Goal: Task Accomplishment & Management: Manage account settings

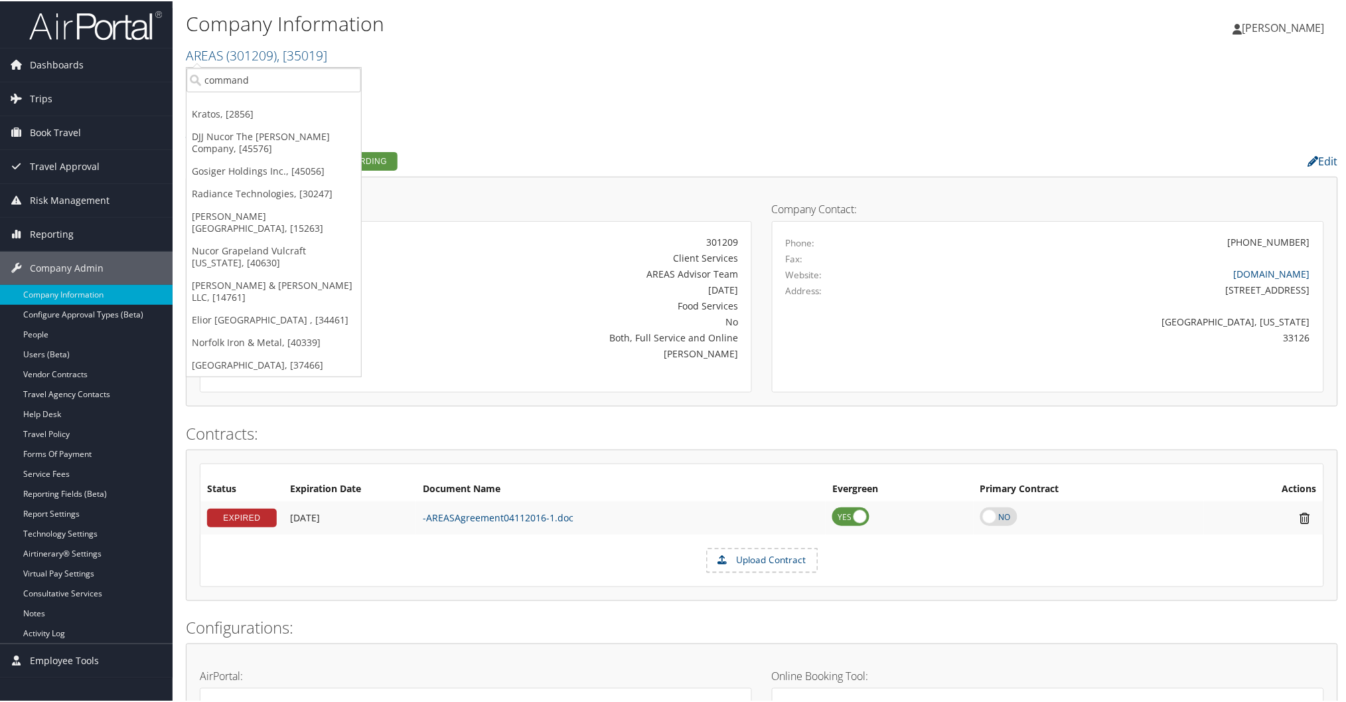
click at [798, 57] on h2 "AREAS ( 301209 ) , [ 35019 ]" at bounding box center [570, 53] width 768 height 23
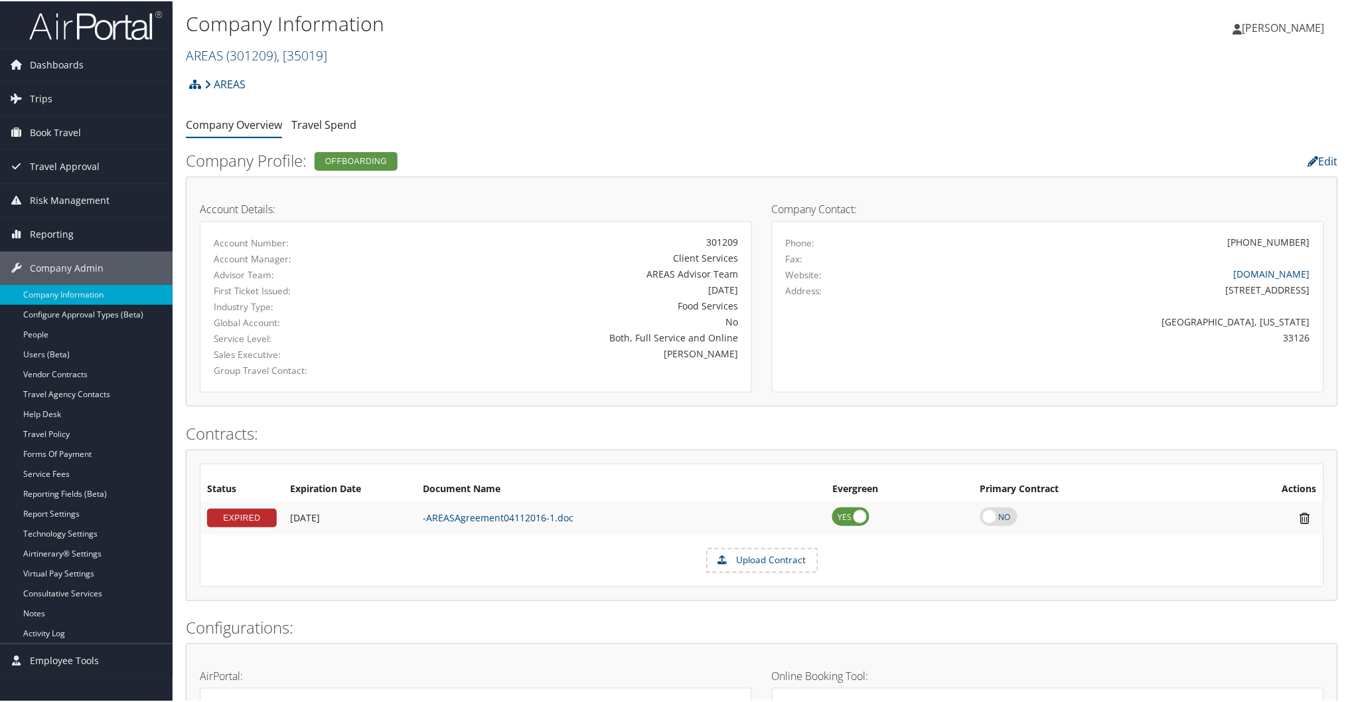
click at [202, 57] on link "AREAS ( 301209 ) , [ 35019 ]" at bounding box center [256, 54] width 141 height 18
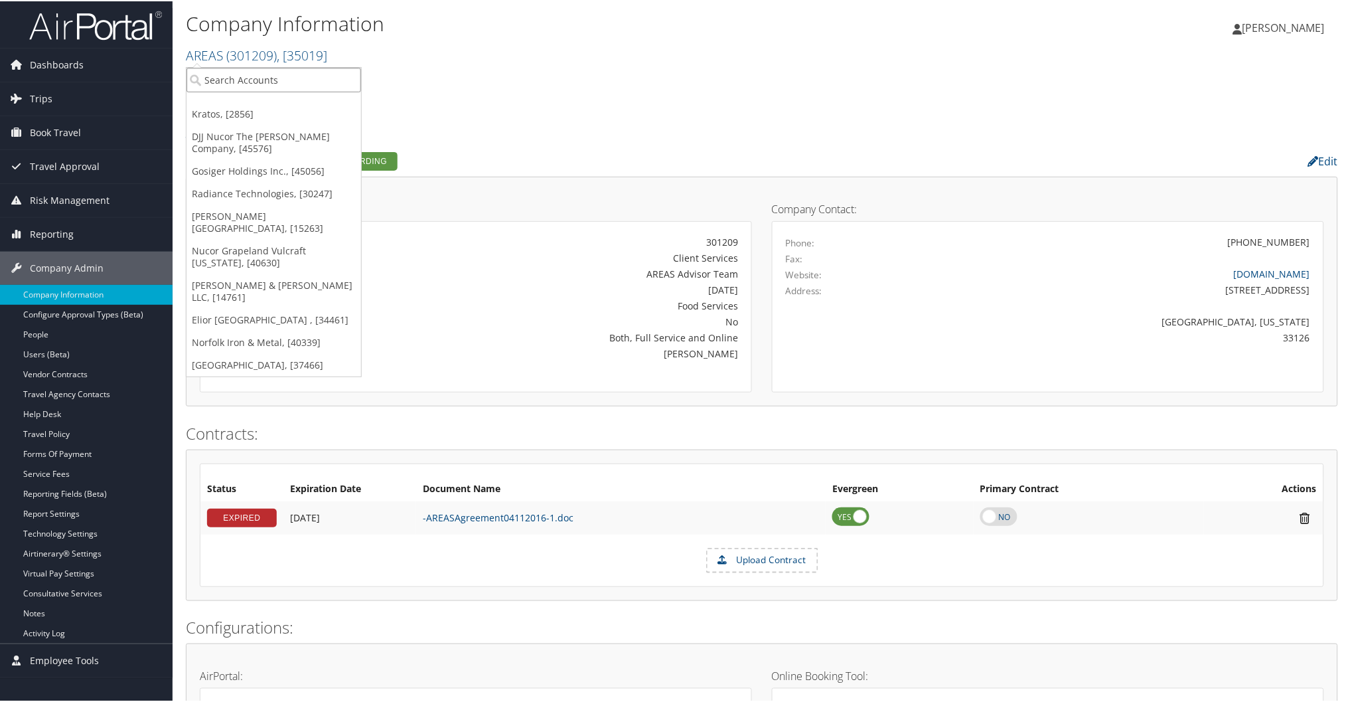
click at [269, 74] on input "search" at bounding box center [274, 78] width 175 height 25
type input "u"
type input "yulista"
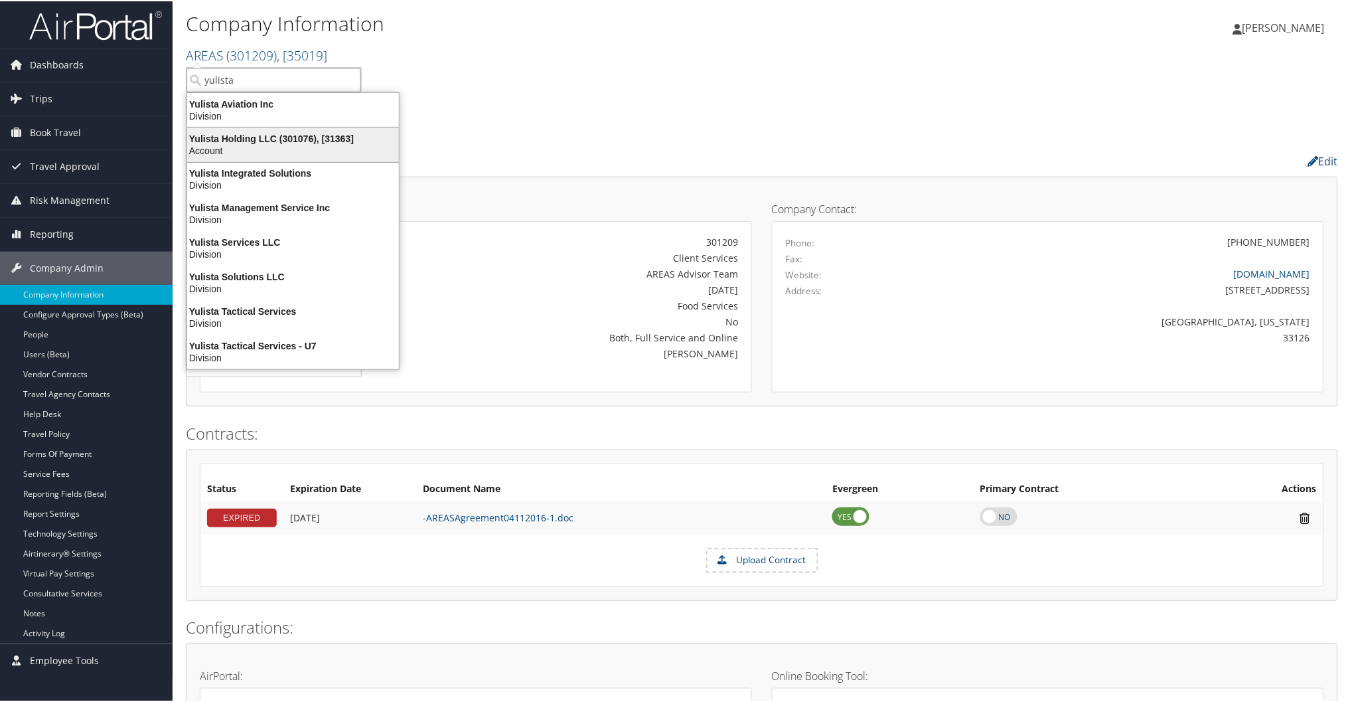
click at [240, 135] on div "Yulista Holding LLC (301076), [31363]" at bounding box center [293, 137] width 228 height 12
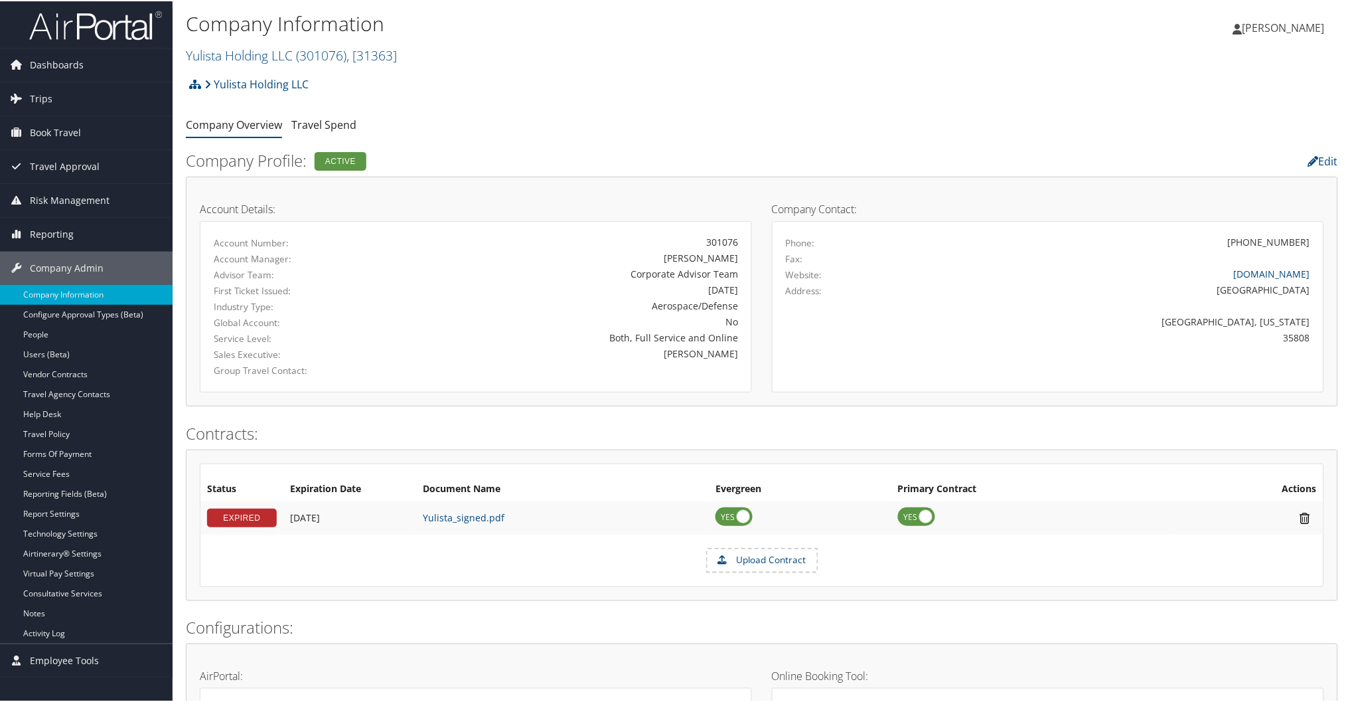
click at [131, 24] on img at bounding box center [95, 24] width 133 height 31
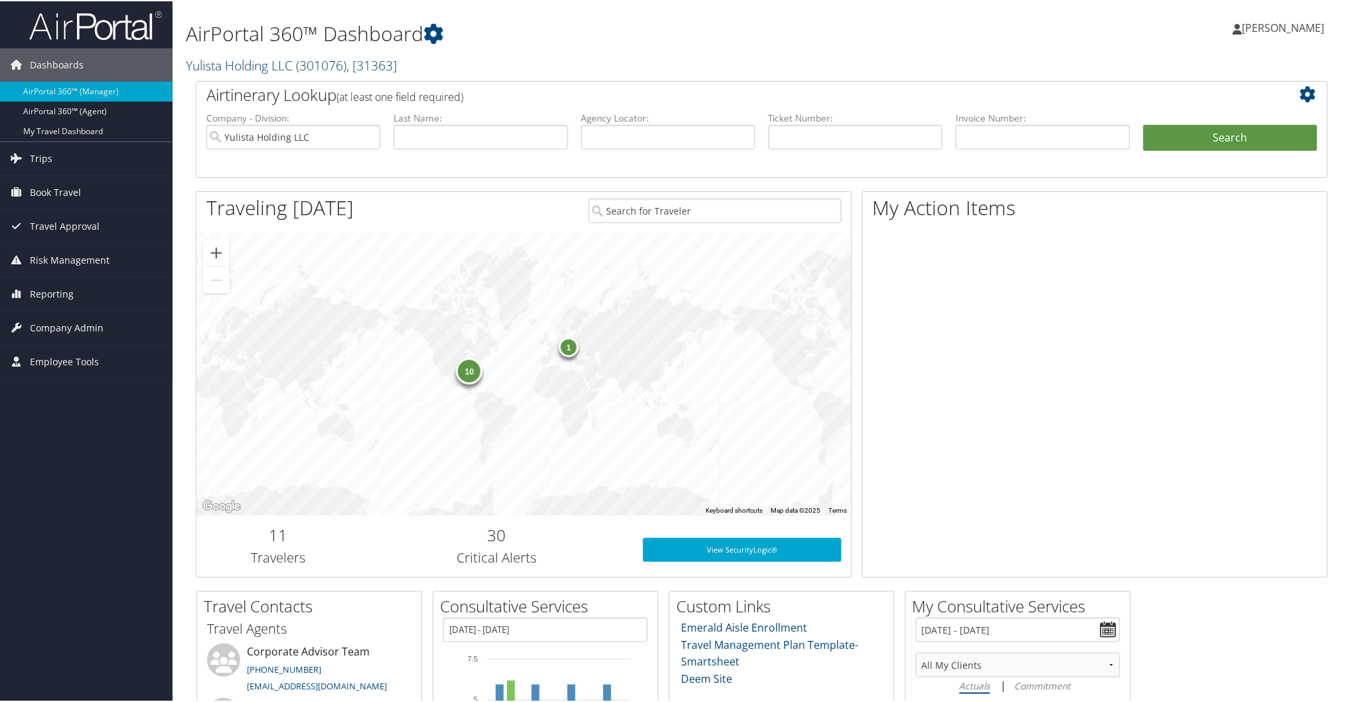
click at [244, 63] on link "Yulista Holding LLC ( 301076 ) , [ 31363 ]" at bounding box center [291, 64] width 211 height 18
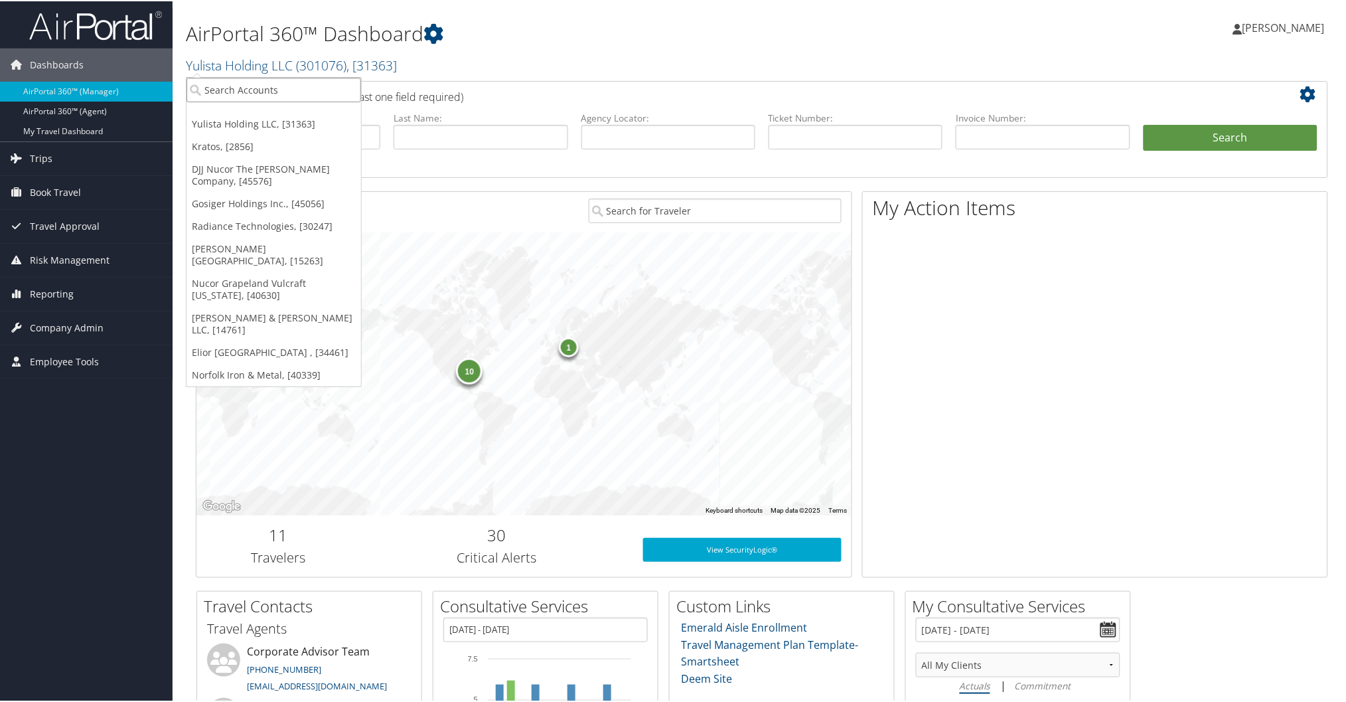
click at [327, 86] on input "search" at bounding box center [274, 88] width 175 height 25
type input "operation smil"
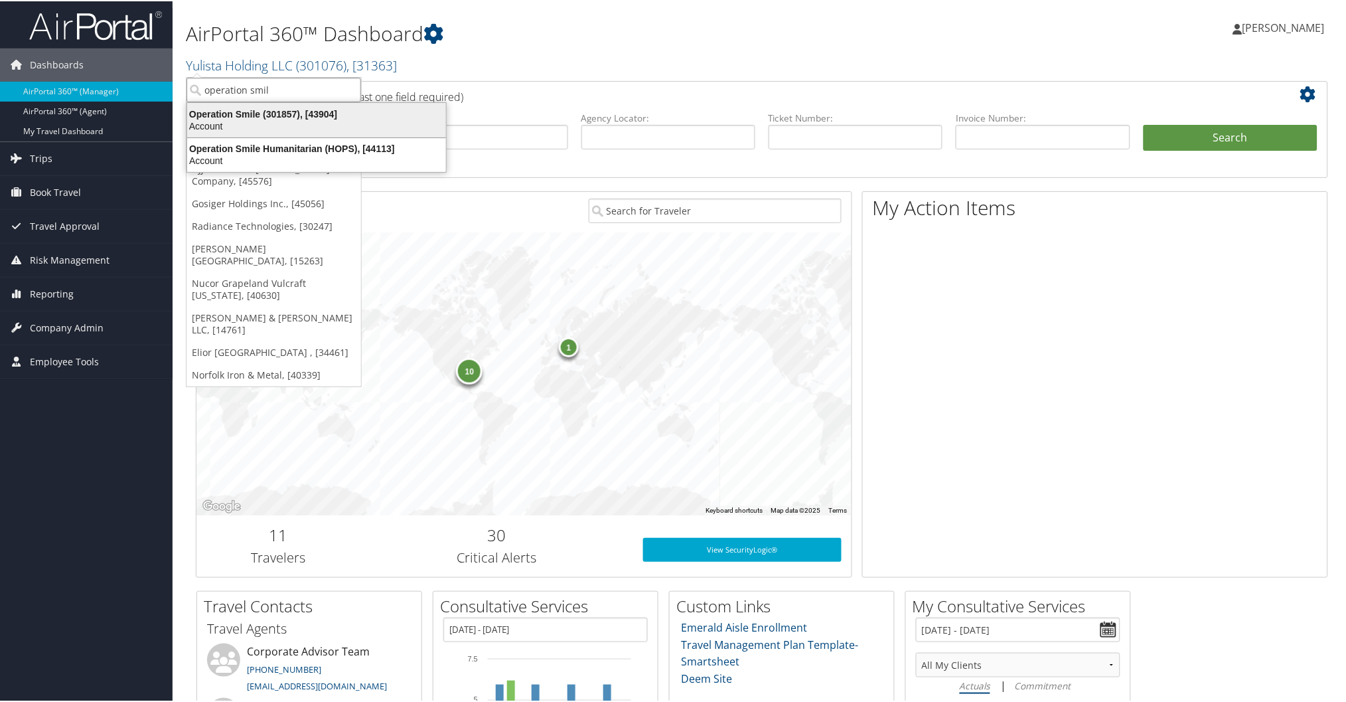
click at [231, 111] on div "Operation Smile (301857), [43904]" at bounding box center [316, 113] width 275 height 12
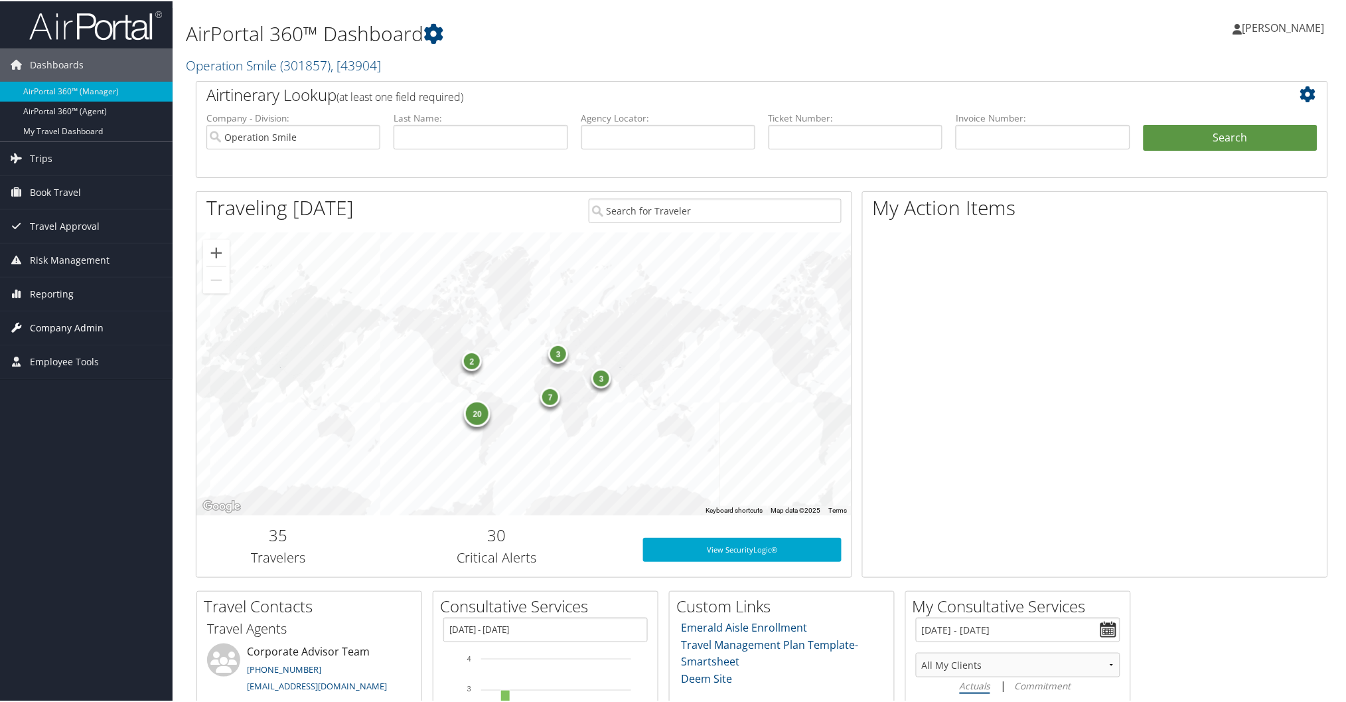
click at [96, 324] on span "Company Admin" at bounding box center [67, 326] width 74 height 33
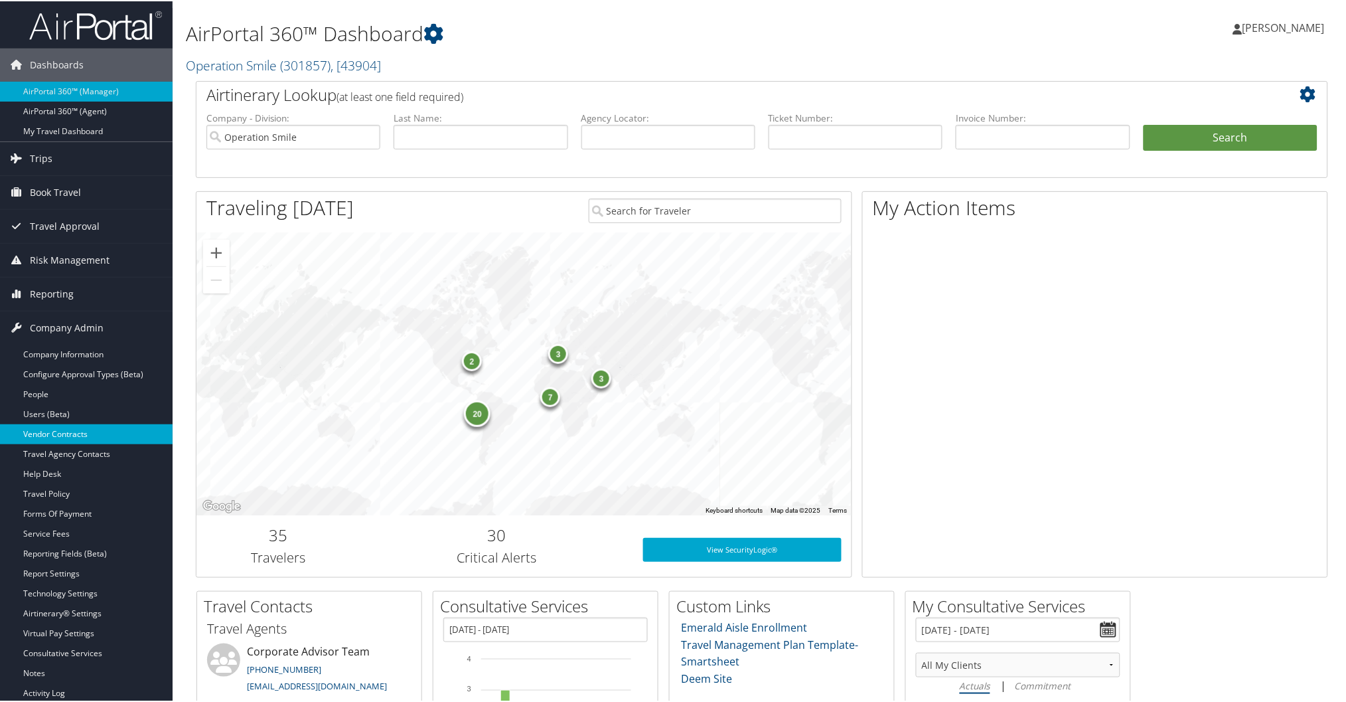
click at [78, 429] on link "Vendor Contracts" at bounding box center [86, 433] width 173 height 20
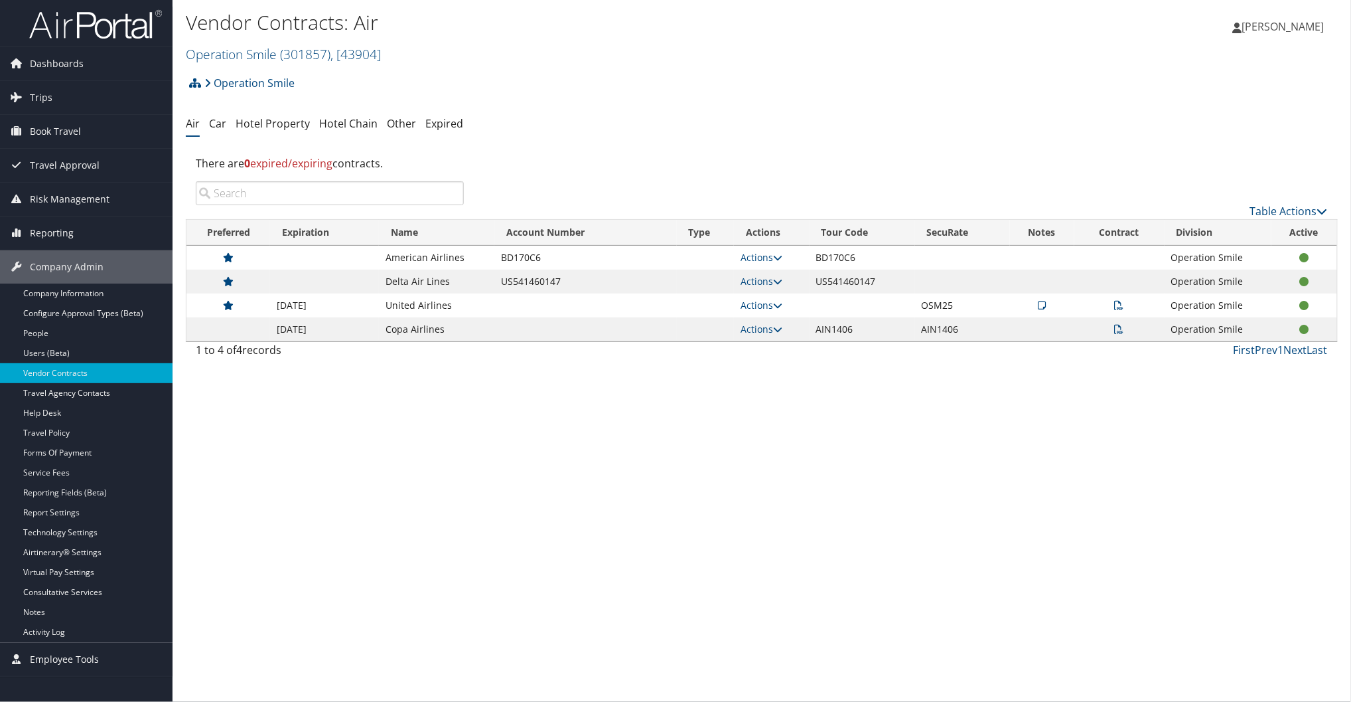
click at [1120, 328] on icon at bounding box center [1119, 329] width 9 height 9
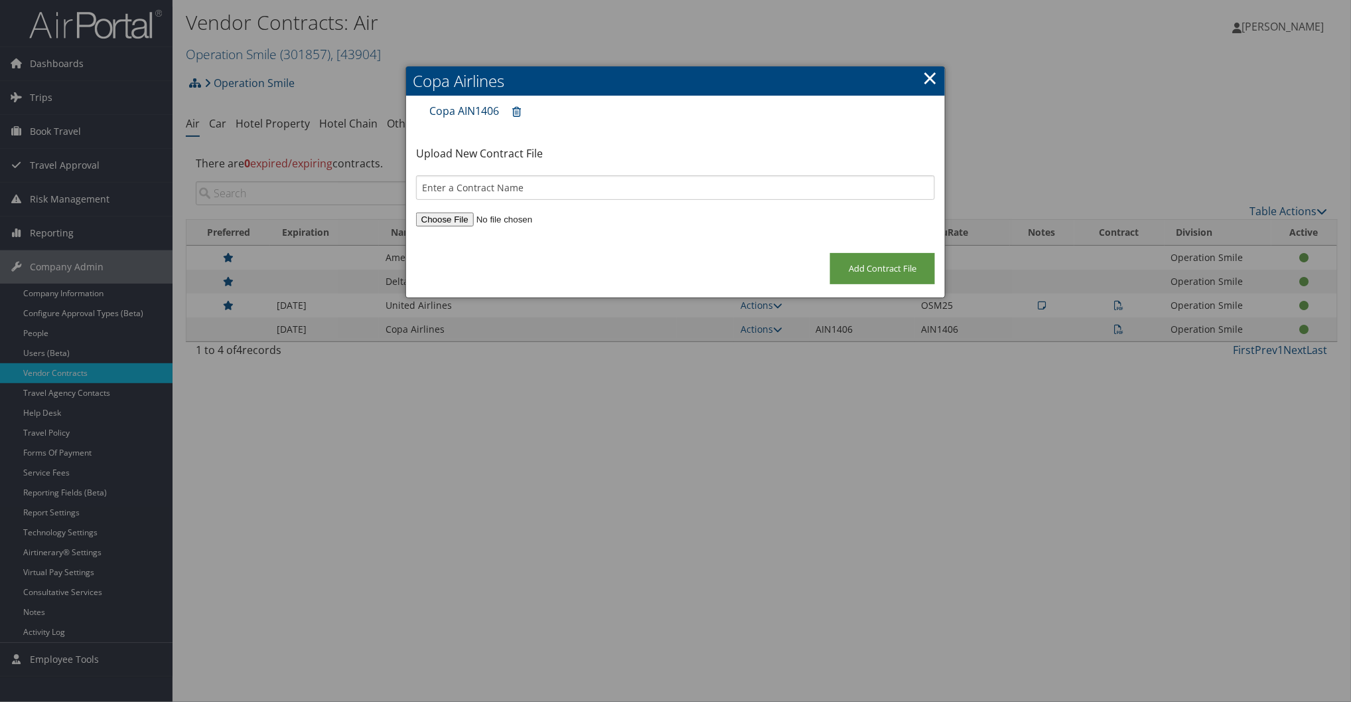
click at [477, 108] on link "Copa AIN1406" at bounding box center [464, 111] width 70 height 15
click at [933, 74] on link "×" at bounding box center [930, 77] width 15 height 27
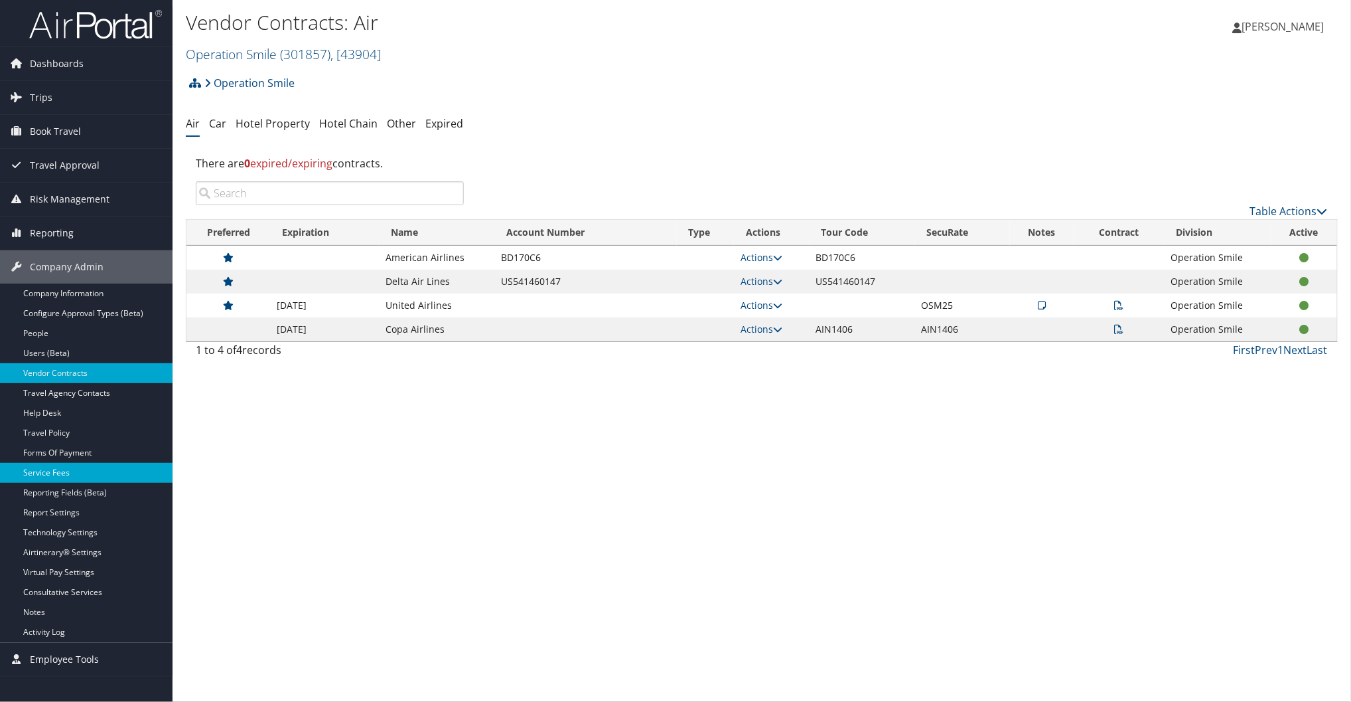
click at [82, 479] on link "Service Fees" at bounding box center [86, 473] width 173 height 20
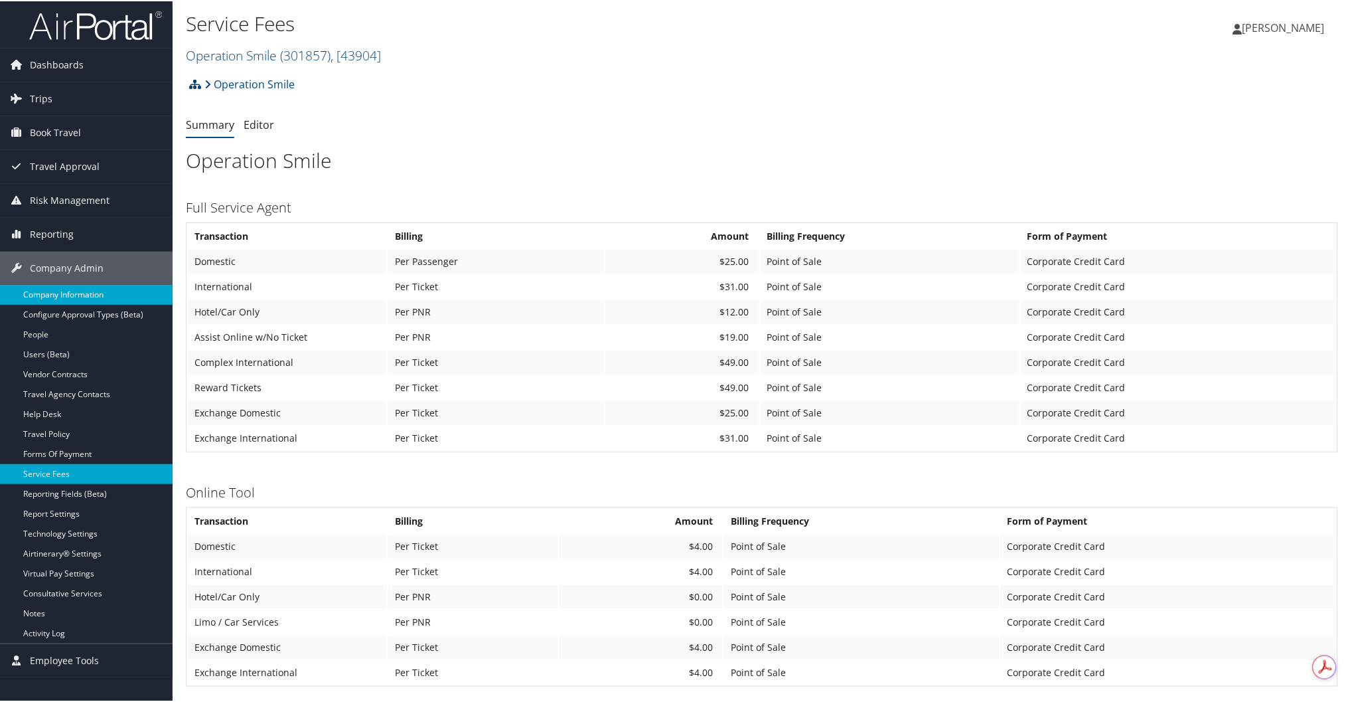
click at [96, 289] on link "Company Information" at bounding box center [86, 293] width 173 height 20
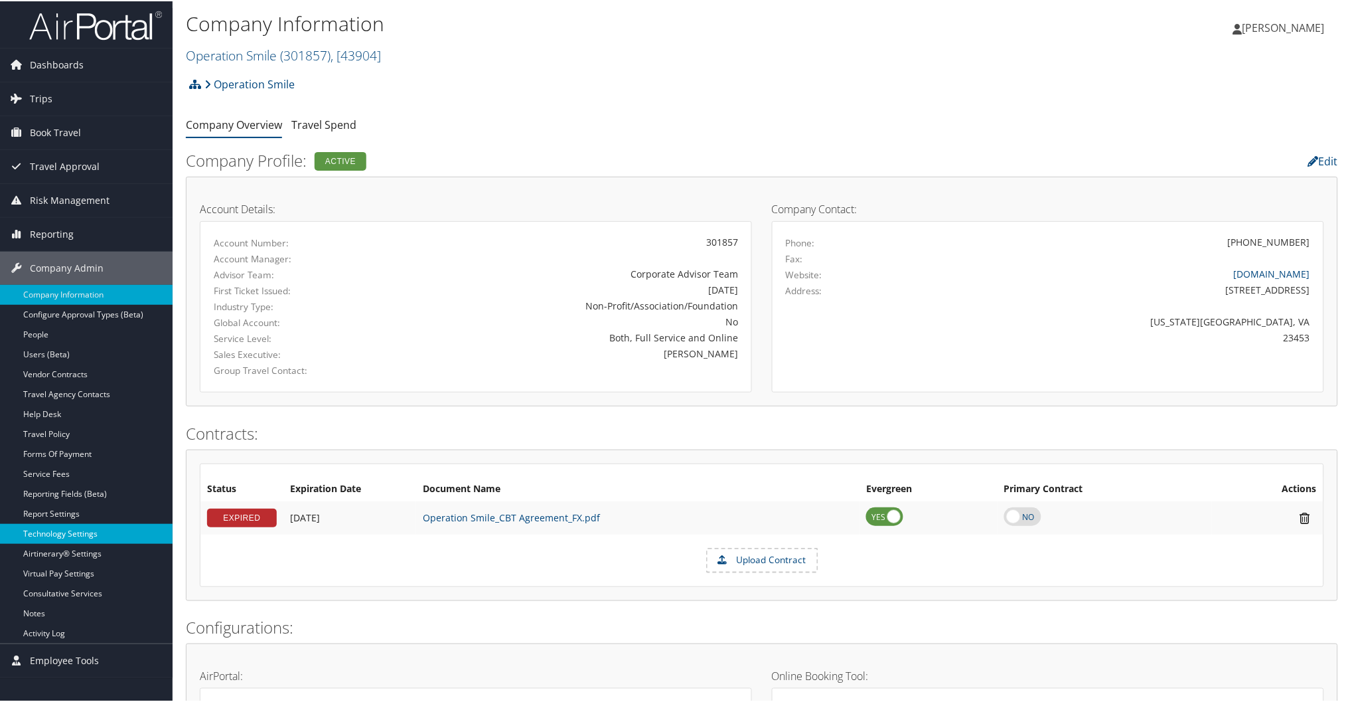
click at [89, 528] on link "Technology Settings" at bounding box center [86, 532] width 173 height 20
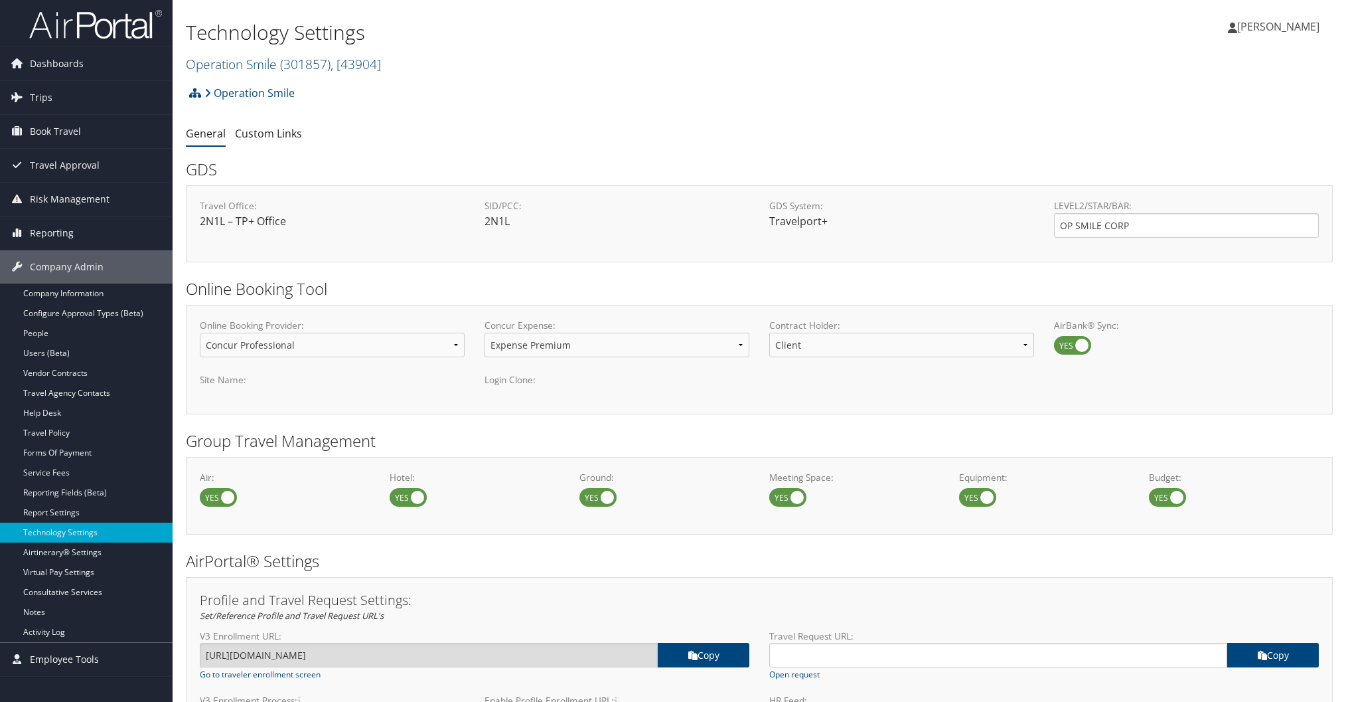
select select "4"
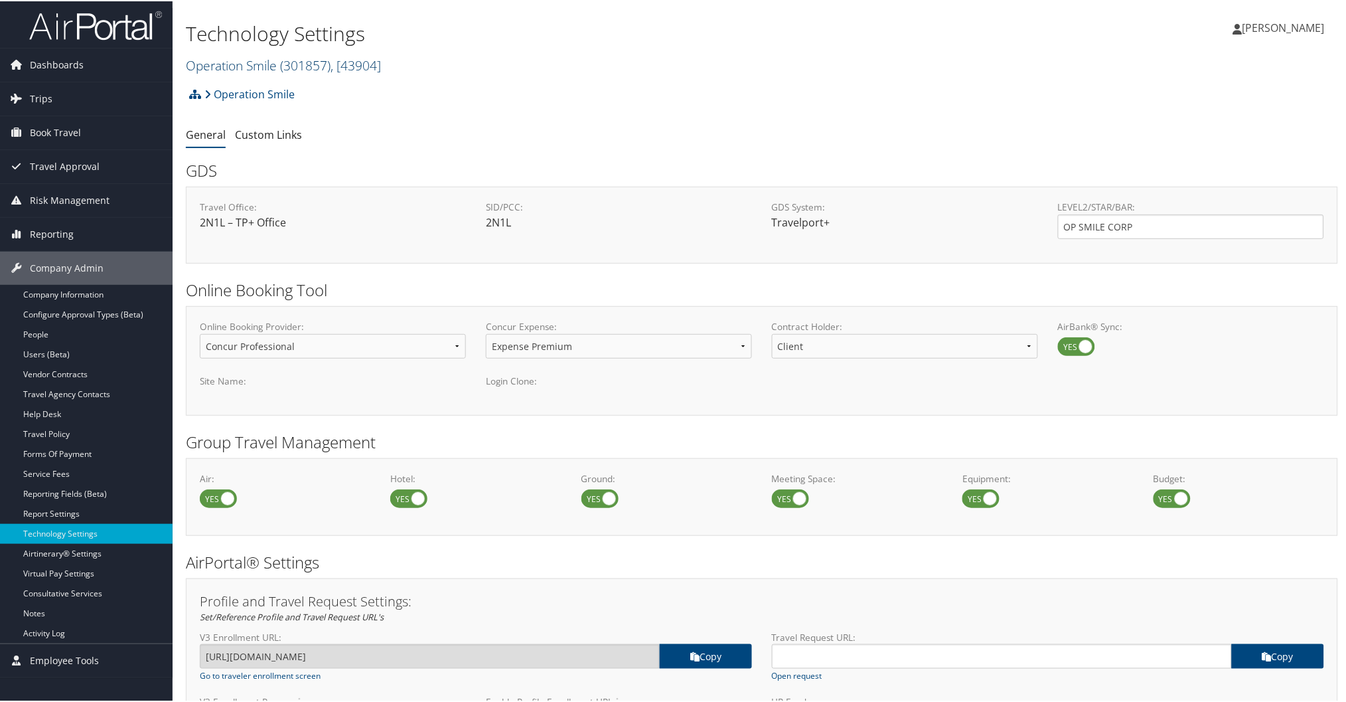
click at [259, 63] on link "Operation Smile ( 301857 ) , [ 43904 ]" at bounding box center [283, 64] width 195 height 18
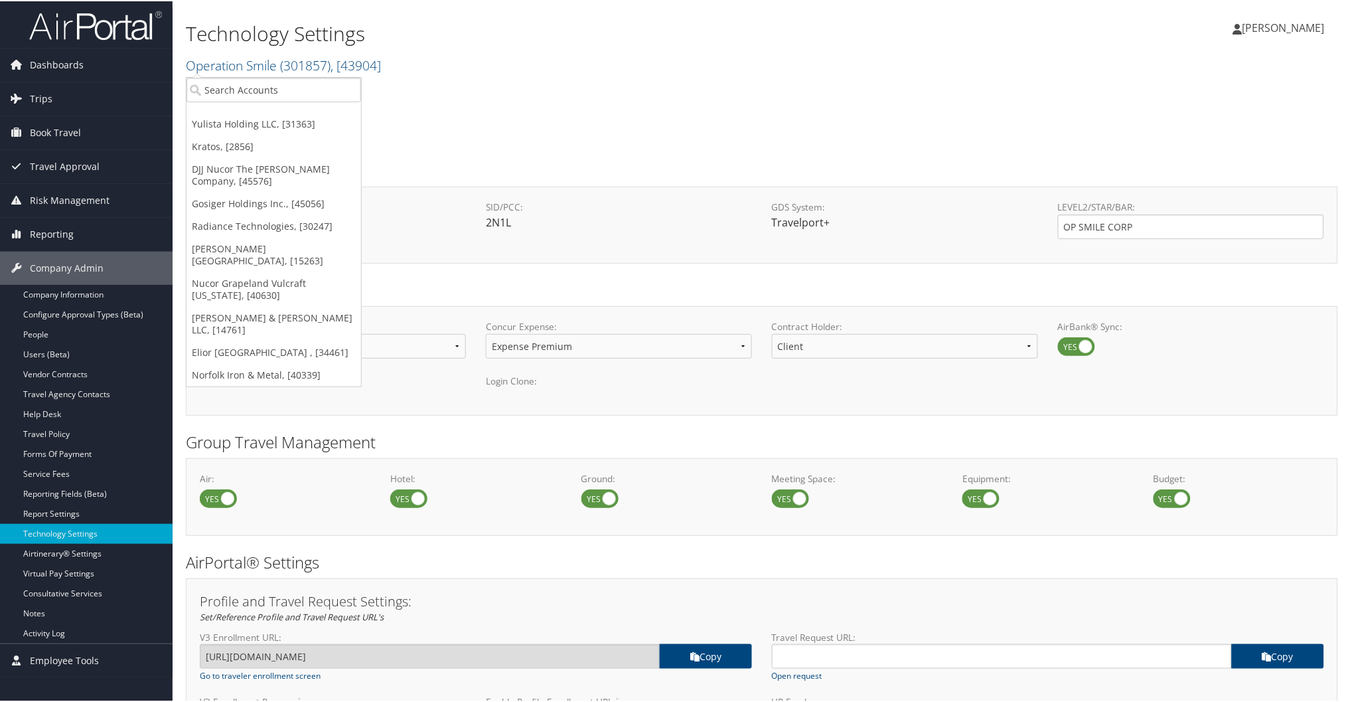
click at [264, 76] on ul "Yulista Holding LLC, [31363] Kratos, [2856] DJJ Nucor The David Joseph Company,…" at bounding box center [274, 231] width 176 height 310
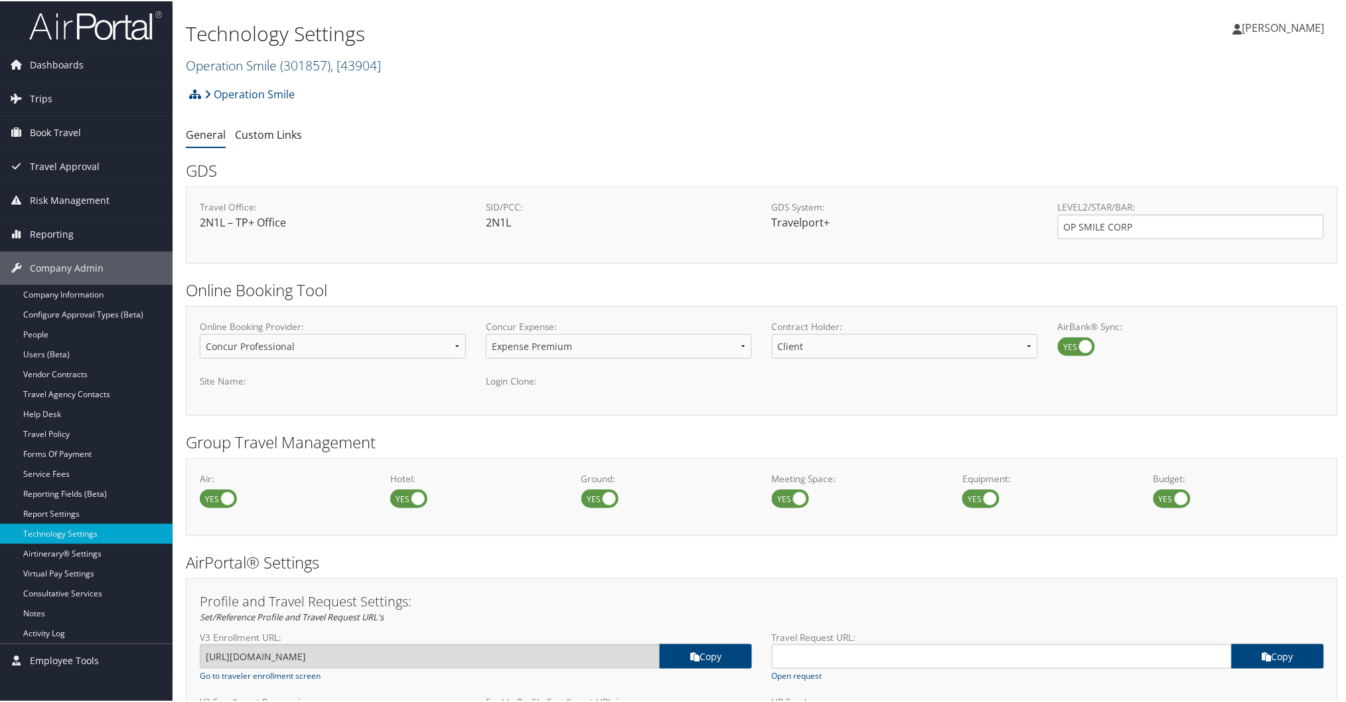
click at [266, 67] on link "Operation Smile ( 301857 ) , [ 43904 ]" at bounding box center [283, 64] width 195 height 18
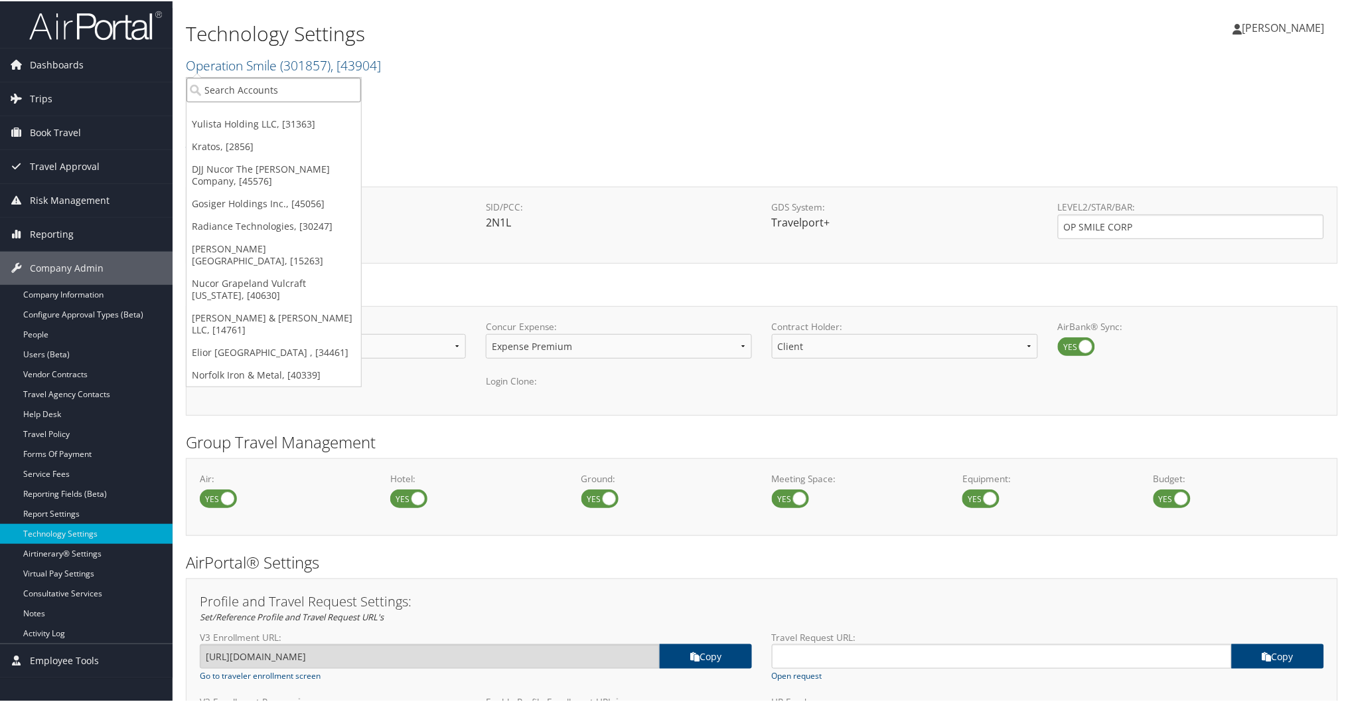
click at [273, 88] on input "search" at bounding box center [274, 88] width 175 height 25
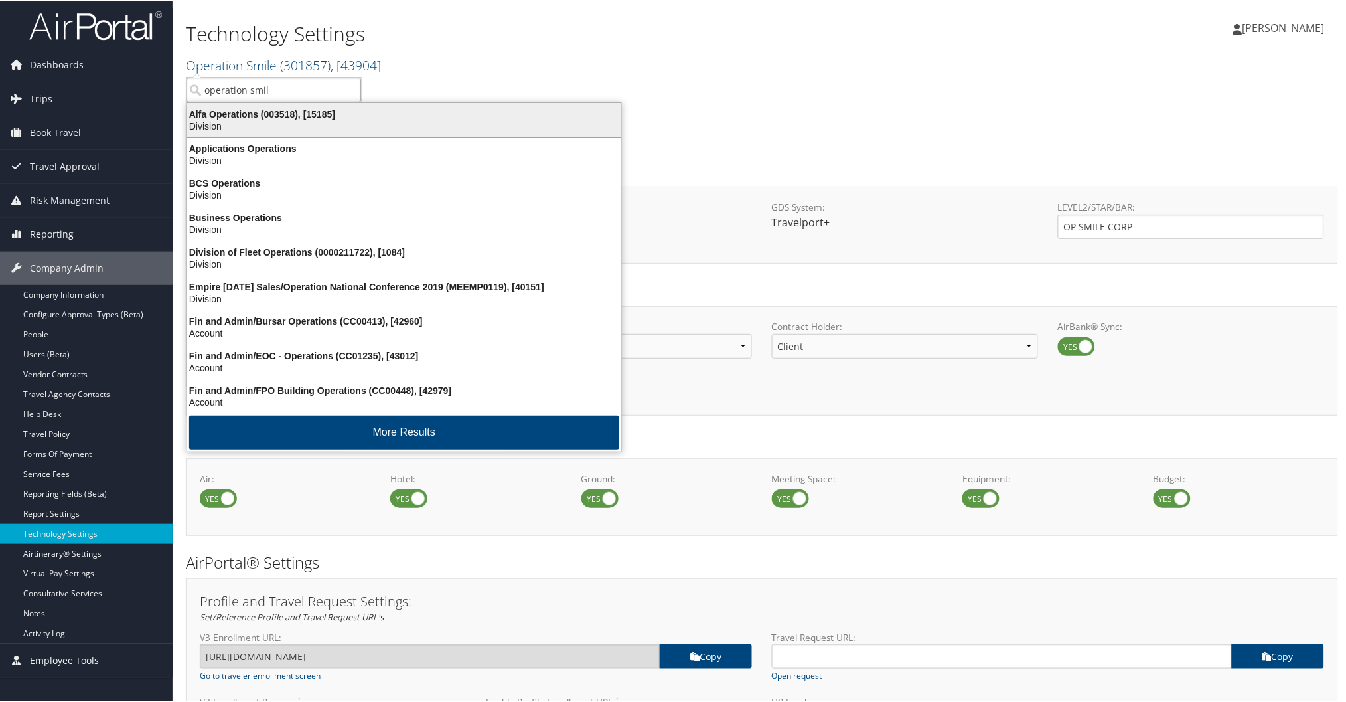
type input "operation smile"
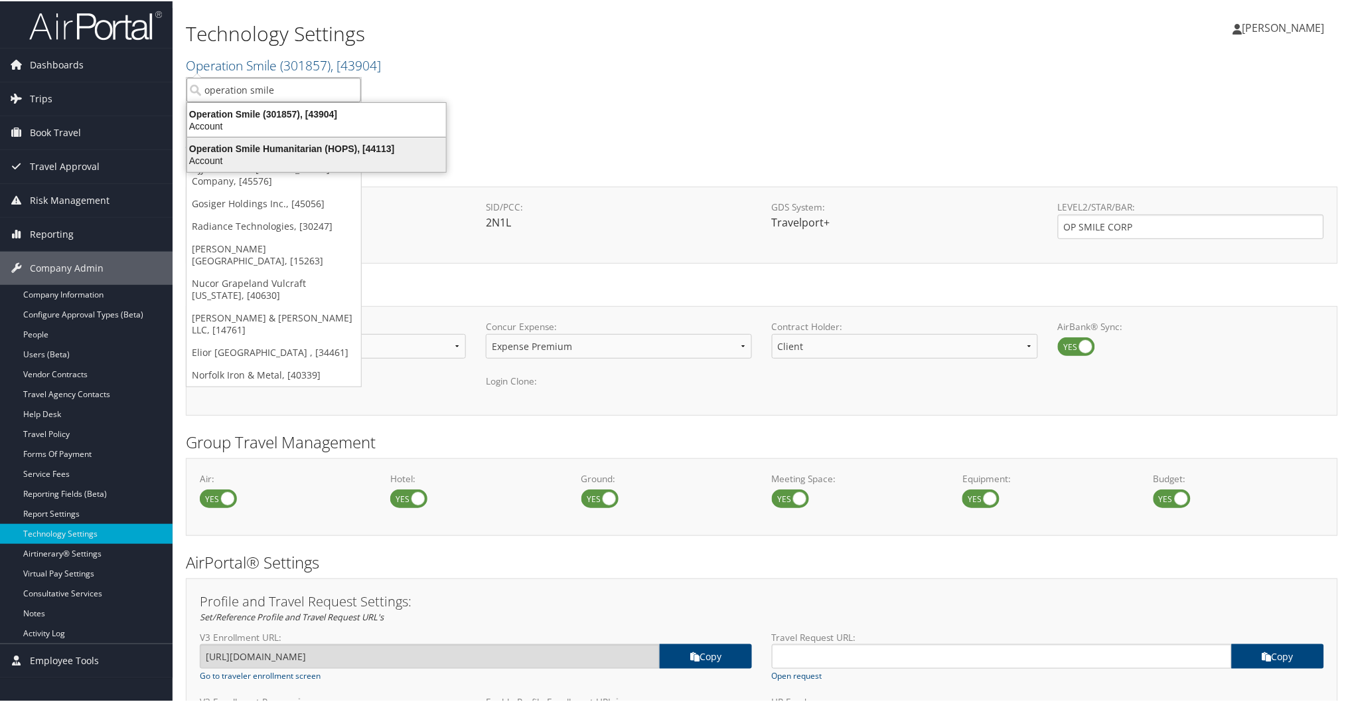
click at [242, 141] on div "Operation Smile Humanitarian (HOPS), [44113]" at bounding box center [316, 147] width 275 height 12
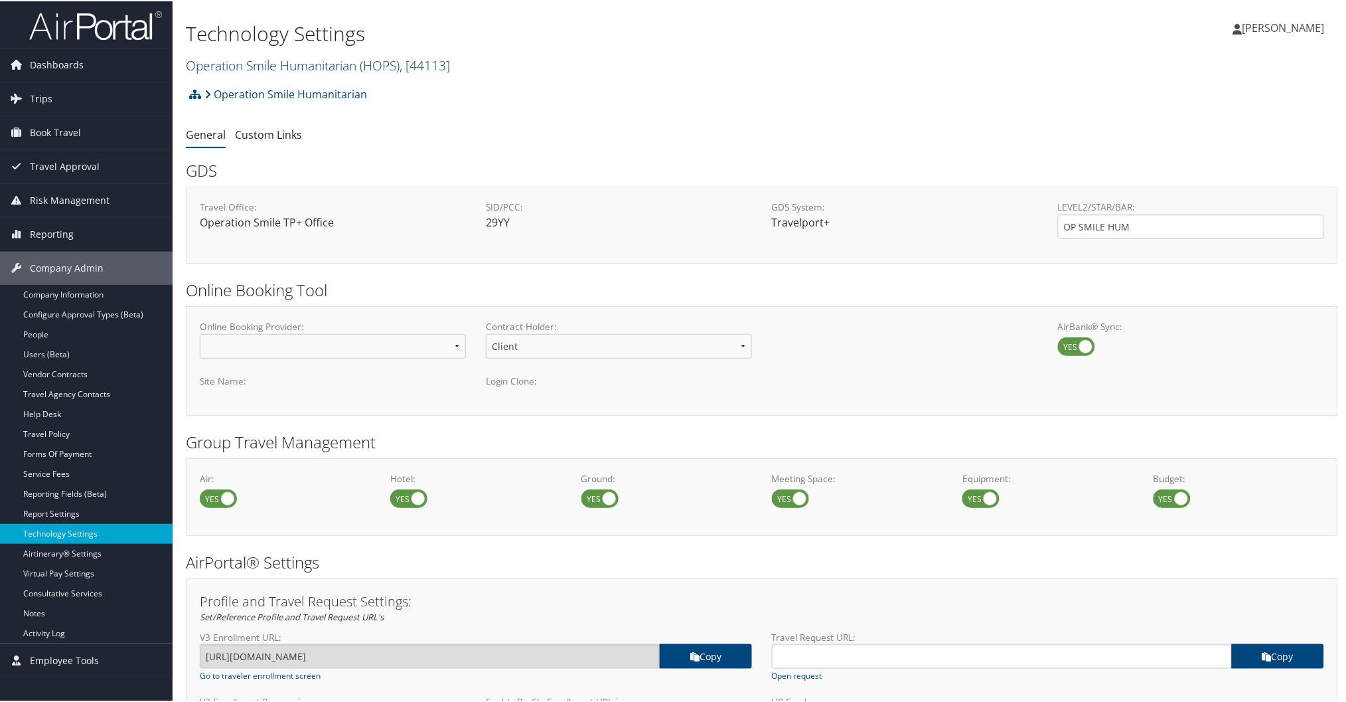
click at [280, 64] on link "Operation Smile Humanitarian ( HOPS ) , [ 44113 ]" at bounding box center [318, 64] width 264 height 18
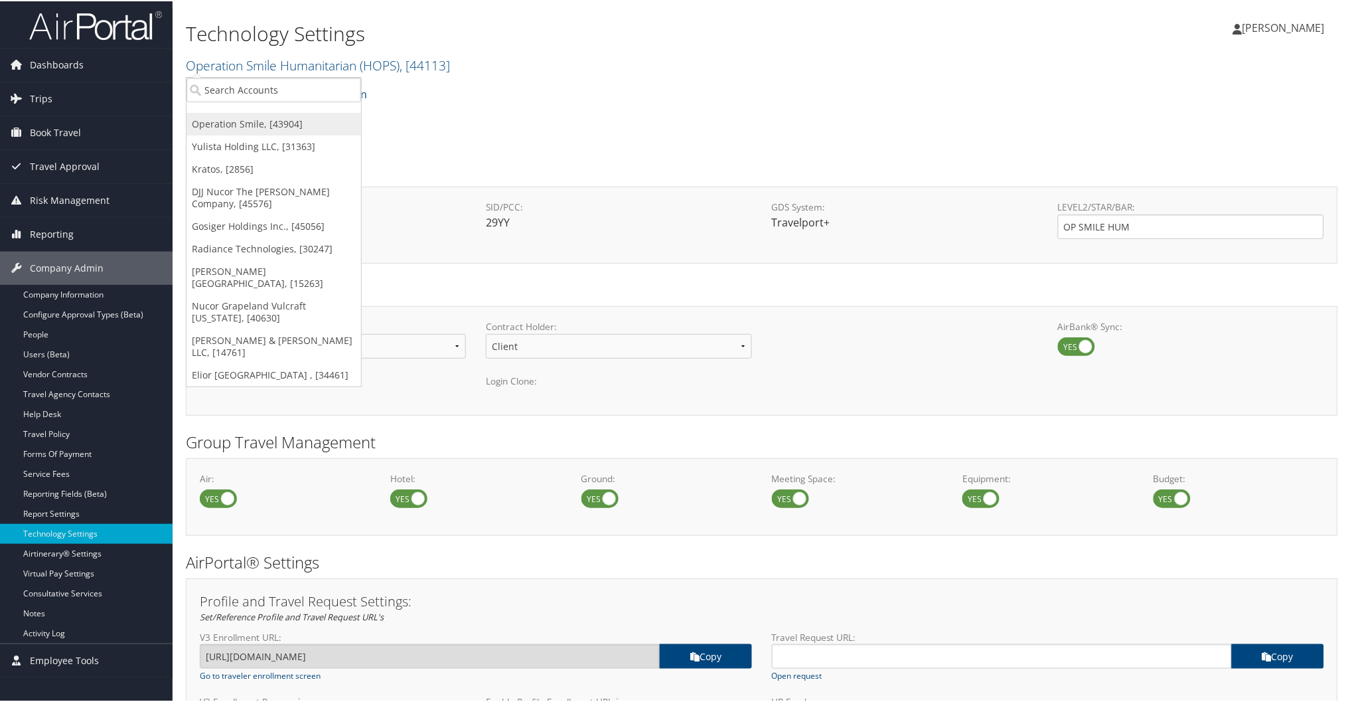
click at [247, 127] on link "Operation Smile, [43904]" at bounding box center [274, 123] width 175 height 23
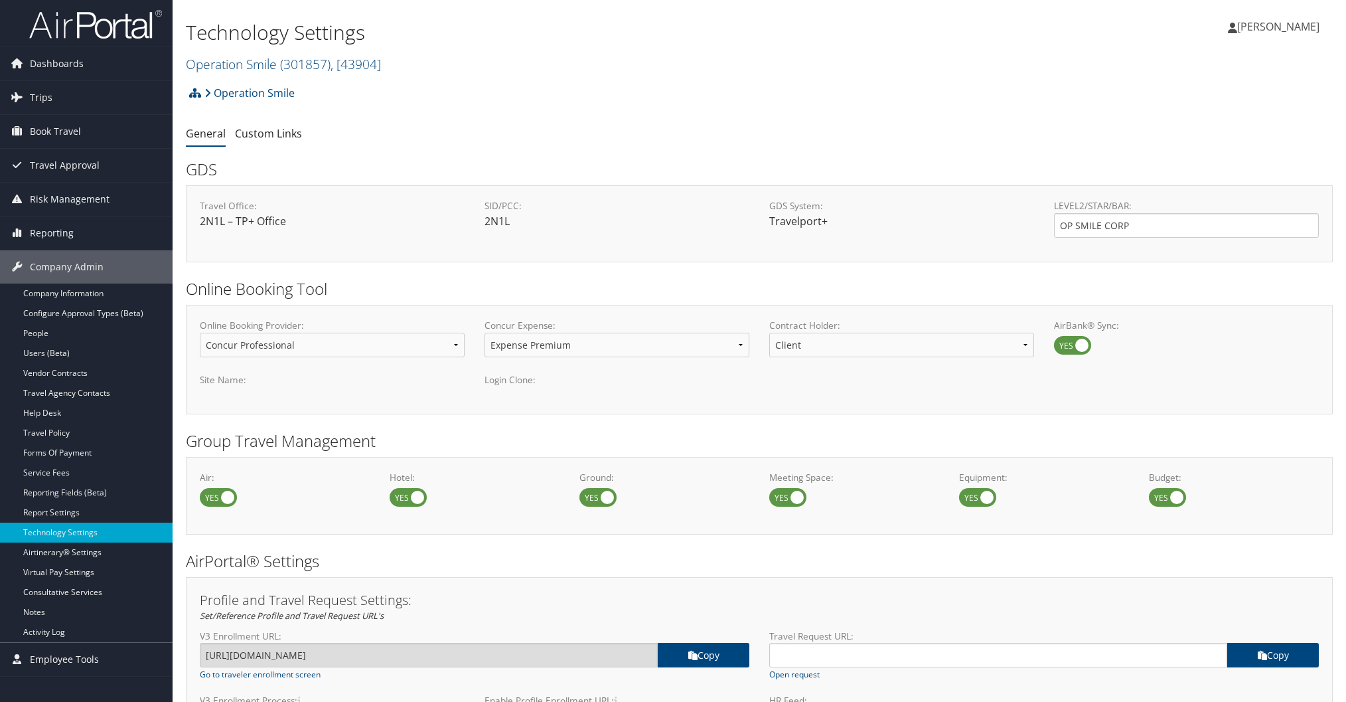
select select "4"
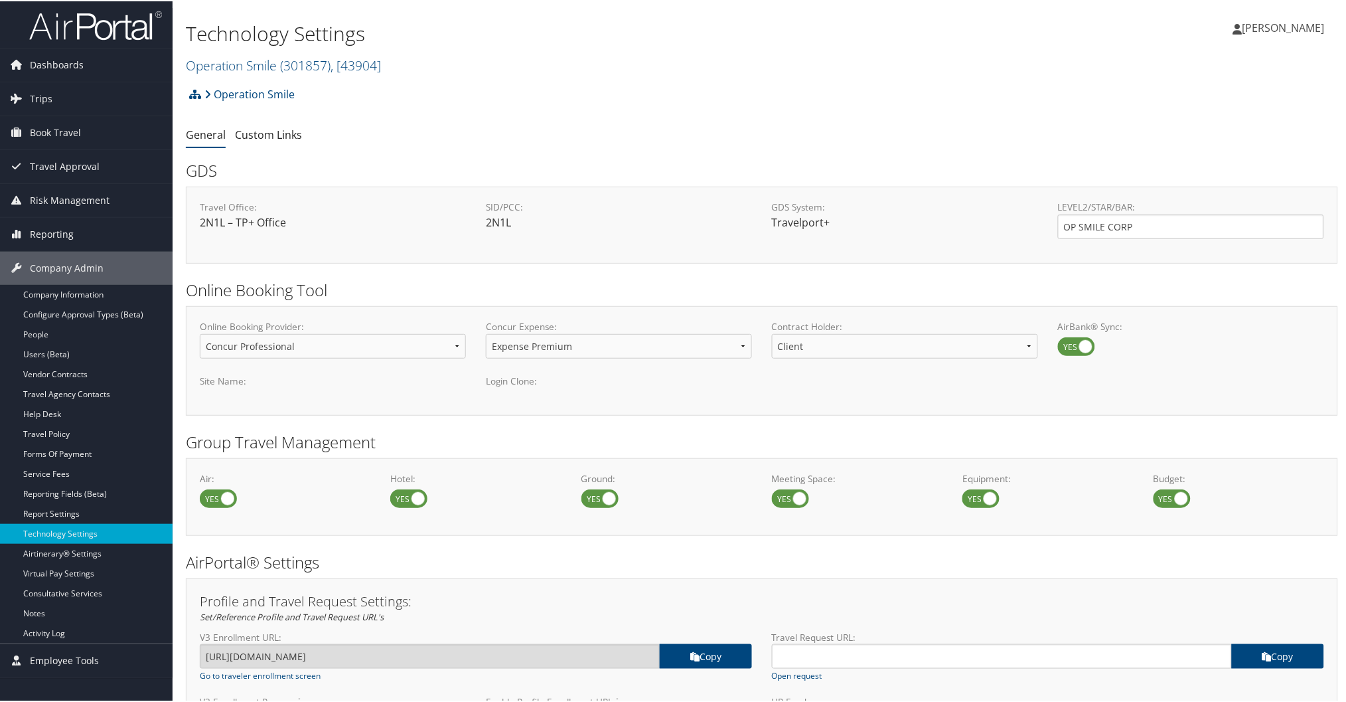
click at [131, 28] on img at bounding box center [95, 24] width 133 height 31
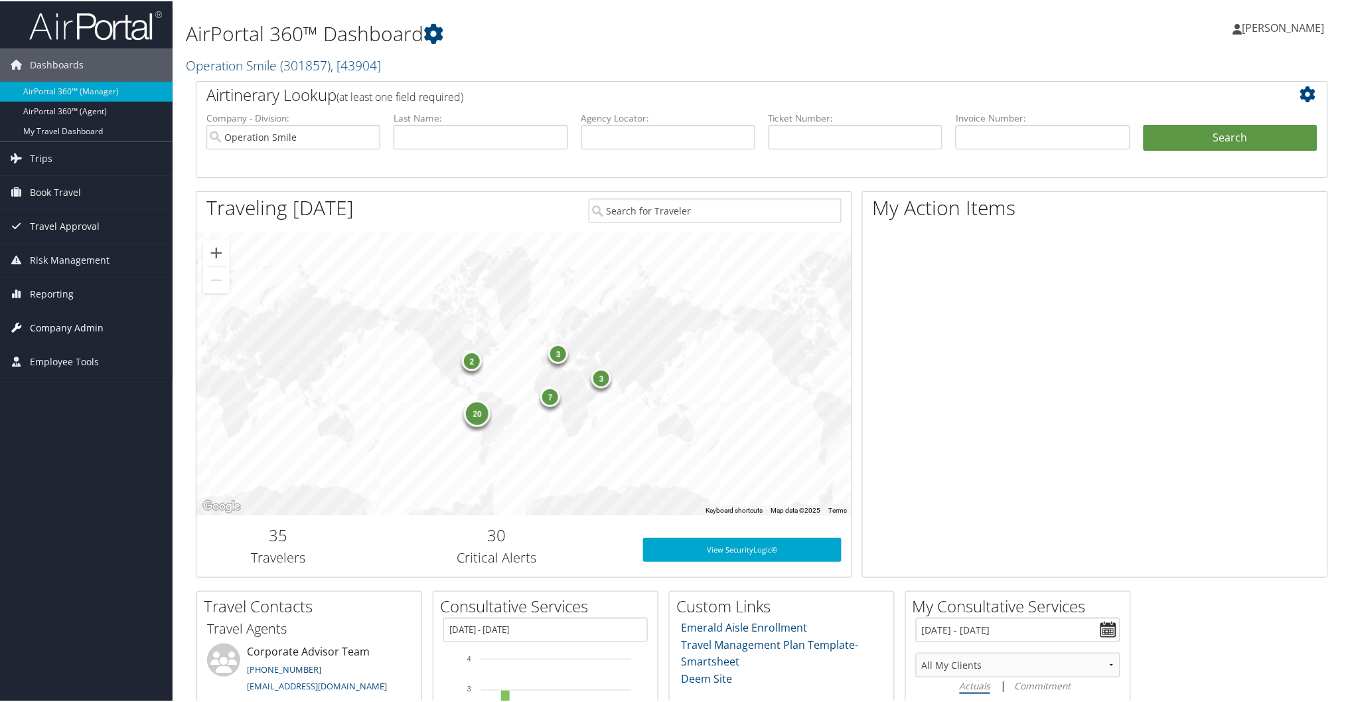
click at [87, 321] on span "Company Admin" at bounding box center [67, 326] width 74 height 33
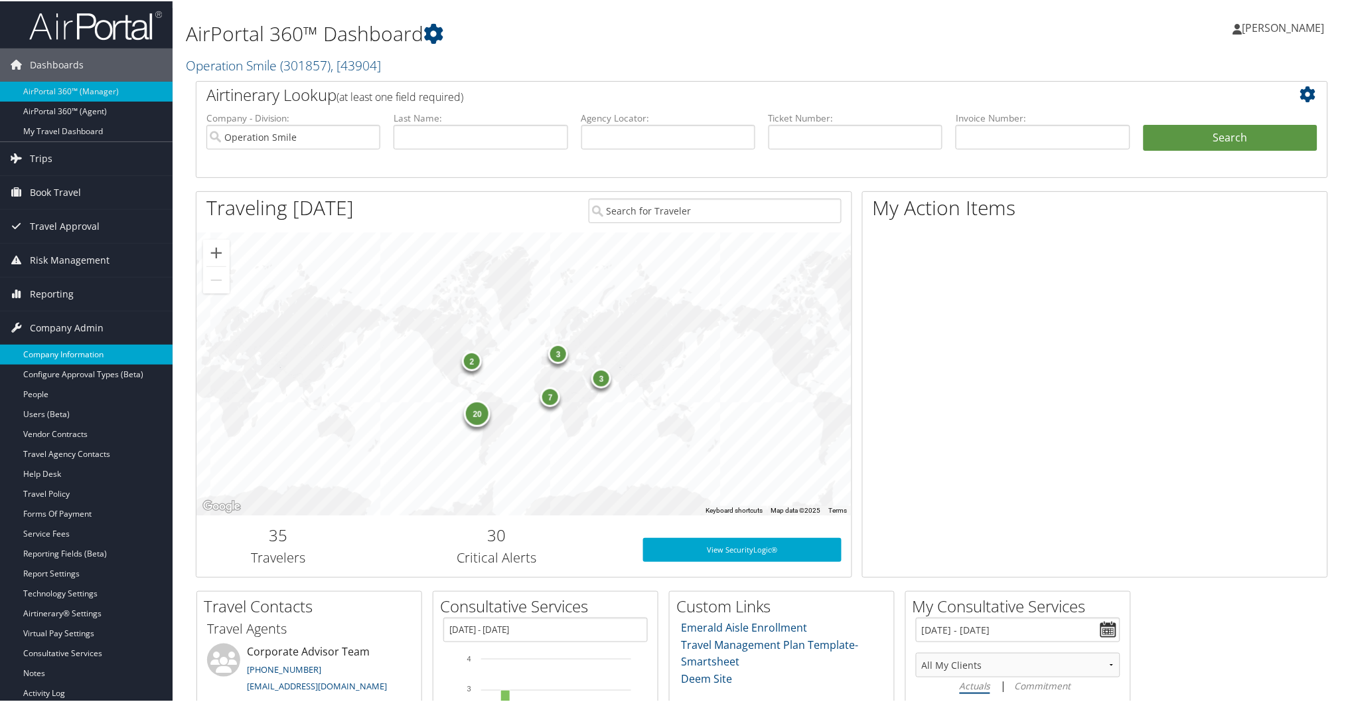
click at [51, 352] on link "Company Information" at bounding box center [86, 353] width 173 height 20
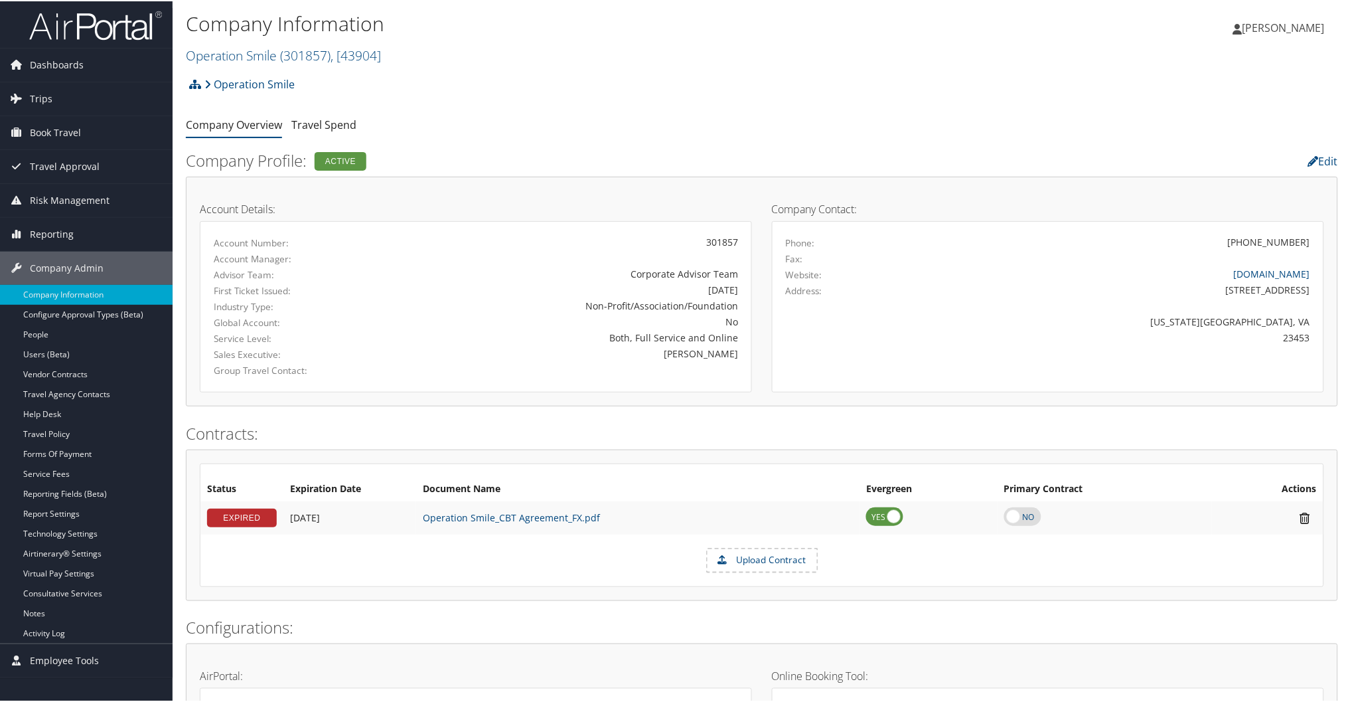
click at [235, 40] on div "Company Information Operation Smile ( 301857 ) , [ 43904 ] Operation Smile Yuli…" at bounding box center [570, 37] width 768 height 56
